Goal: Task Accomplishment & Management: Manage account settings

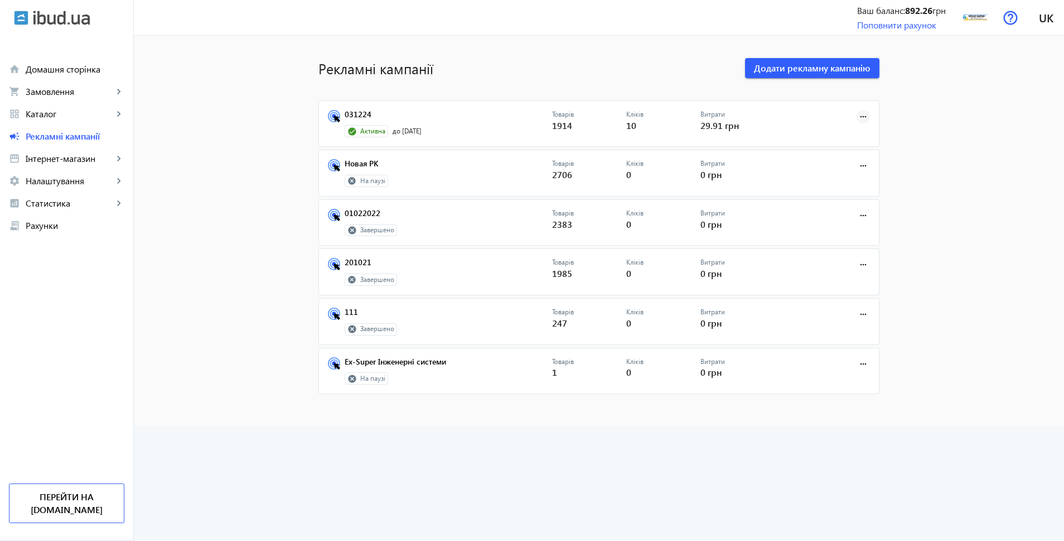
click at [865, 113] on mat-icon "more_horiz" at bounding box center [863, 116] width 12 height 12
click at [839, 138] on span "Зупинити" at bounding box center [828, 141] width 59 height 9
